Goal: Task Accomplishment & Management: Manage account settings

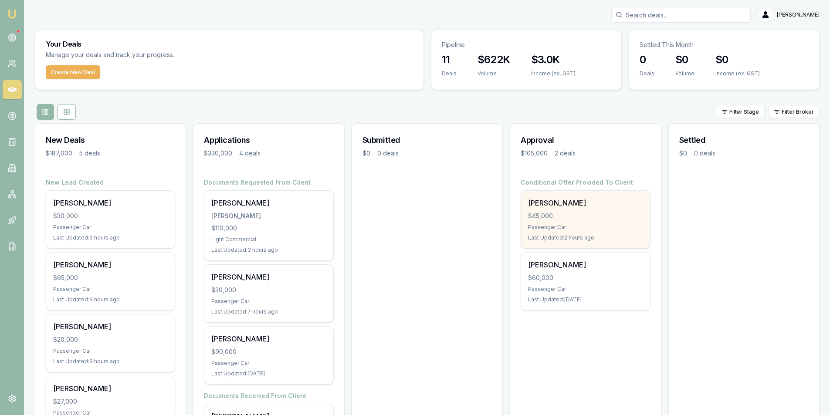
click at [594, 227] on div "Passenger Car" at bounding box center [585, 227] width 115 height 7
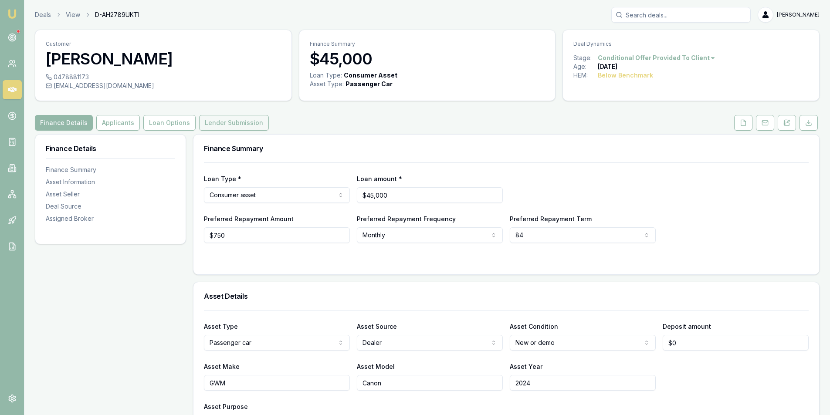
click at [240, 118] on button "Lender Submission" at bounding box center [234, 123] width 70 height 16
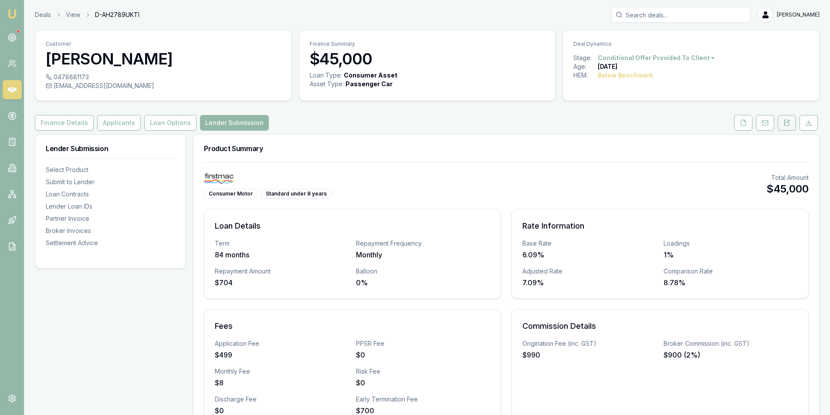
drag, startPoint x: 794, startPoint y: 121, endPoint x: 791, endPoint y: 128, distance: 7.0
click at [794, 122] on button at bounding box center [787, 123] width 18 height 16
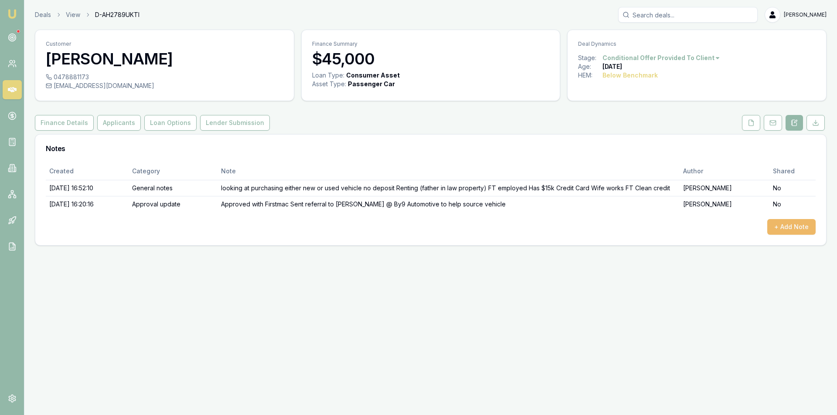
click at [795, 224] on button "+ Add Note" at bounding box center [791, 227] width 48 height 16
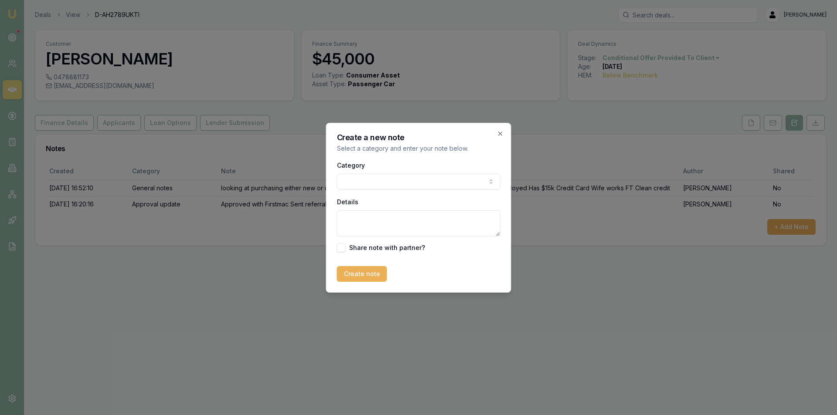
click at [411, 187] on body "Emu Broker Deals View D-AH2789UKTI [PERSON_NAME] Toggle Menu Customer [PERSON_N…" at bounding box center [418, 207] width 837 height 415
click at [408, 223] on textarea "Details" at bounding box center [418, 223] width 163 height 26
type textarea "t"
type textarea "tax invoice requested"
click at [354, 275] on button "Create note" at bounding box center [362, 274] width 50 height 16
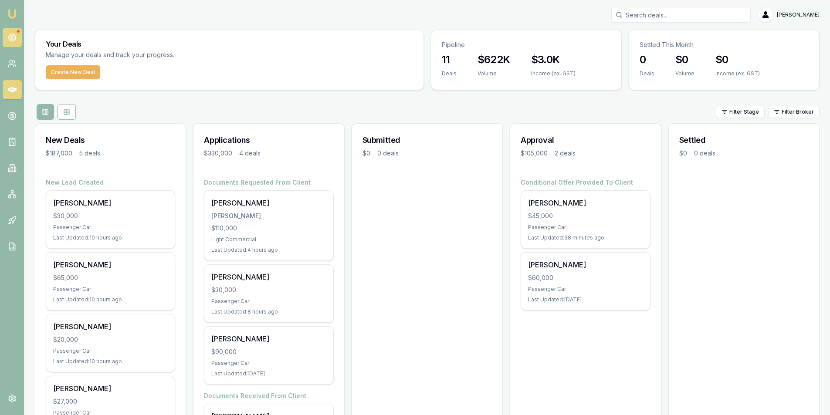
click at [17, 34] on link at bounding box center [12, 37] width 19 height 19
